Goal: Navigation & Orientation: Understand site structure

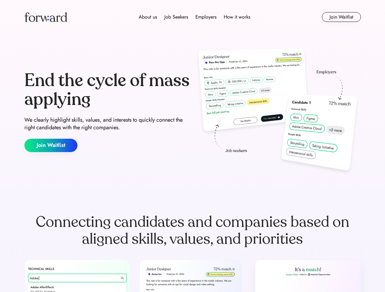
click at [192, 146] on div "End the cycle of mass applying We clearly highlight skills, values, and interes…" at bounding box center [192, 111] width 336 height 131
click at [192, 17] on div "About us Job Seekers Employers How it works" at bounding box center [194, 16] width 240 height 7
click at [46, 17] on img at bounding box center [45, 17] width 43 height 10
click at [194, 17] on div "About us Job Seekers Employers How it works" at bounding box center [194, 16] width 240 height 7
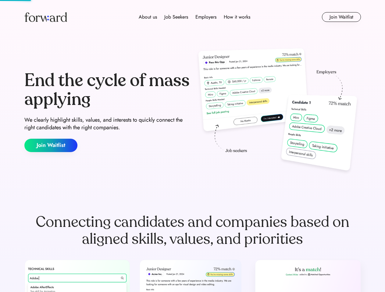
click at [148, 17] on div "About us" at bounding box center [148, 16] width 18 height 7
click at [176, 17] on div "Job Seekers" at bounding box center [176, 16] width 24 height 7
click at [206, 17] on div "Employers" at bounding box center [205, 16] width 21 height 7
click at [236, 17] on div "How it works" at bounding box center [237, 16] width 26 height 7
click at [341, 17] on button "Join Waitlist" at bounding box center [341, 17] width 39 height 10
